Goal: Task Accomplishment & Management: Use online tool/utility

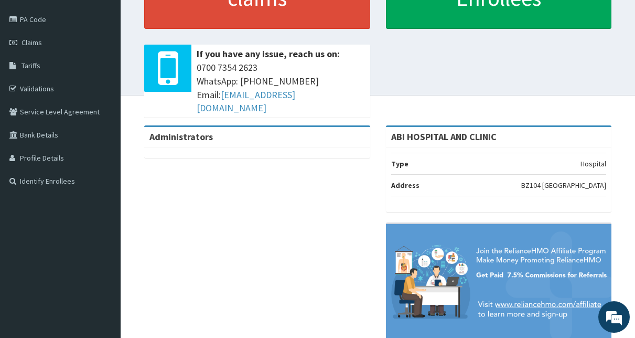
scroll to position [151, 0]
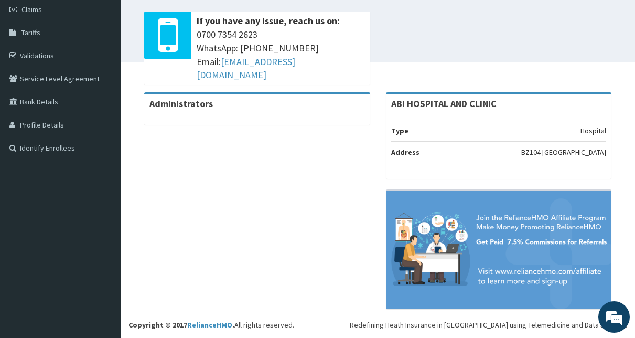
click at [263, 194] on div "Administrators ABI HOSPITAL AND CLINIC Type Hospital Address BZ104 Ogori Road S…" at bounding box center [377, 205] width 498 height 227
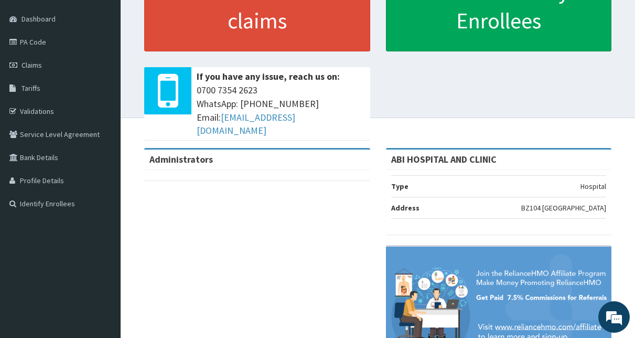
scroll to position [0, 0]
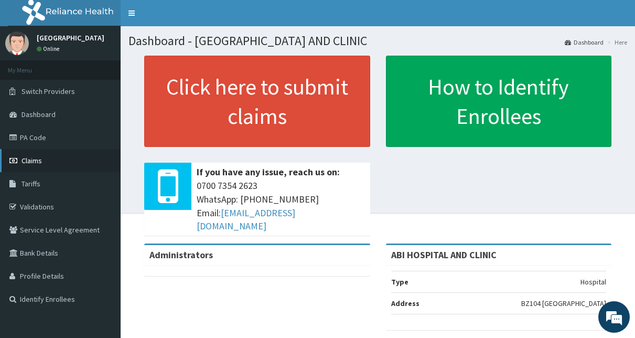
click at [32, 159] on span "Claims" at bounding box center [31, 160] width 20 height 9
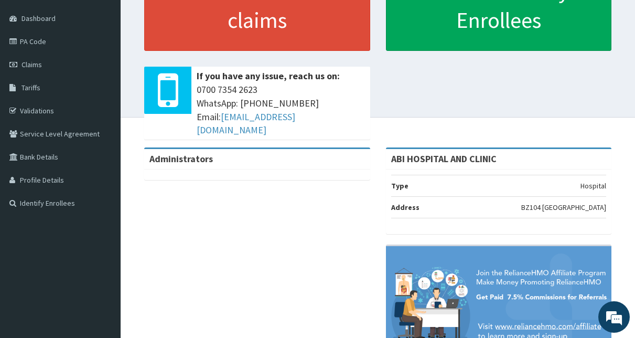
scroll to position [105, 0]
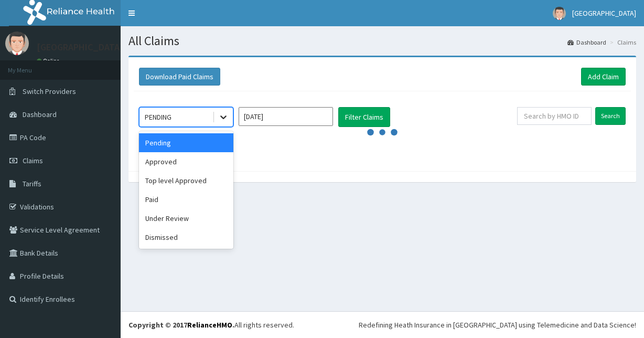
click at [226, 118] on icon at bounding box center [223, 117] width 10 height 10
click at [181, 164] on div "Approved" at bounding box center [186, 161] width 94 height 19
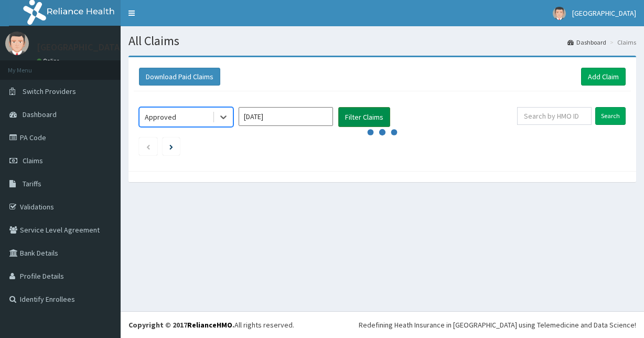
click at [371, 116] on button "Filter Claims" at bounding box center [364, 117] width 52 height 20
